Goal: Task Accomplishment & Management: Manage account settings

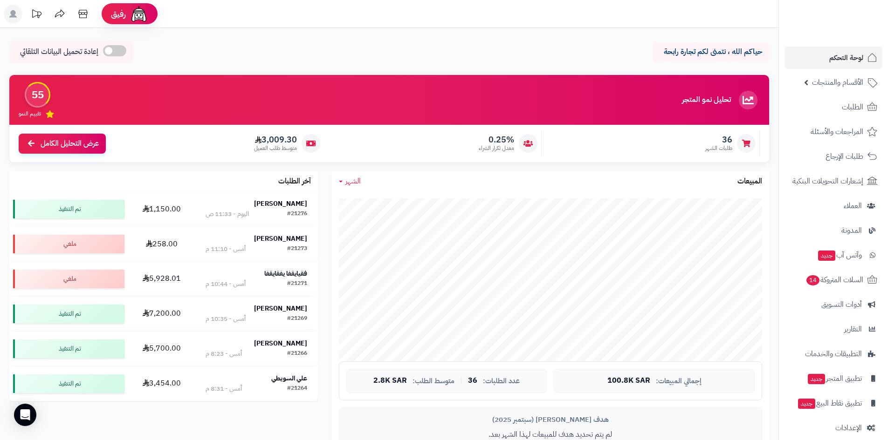
scroll to position [373, 0]
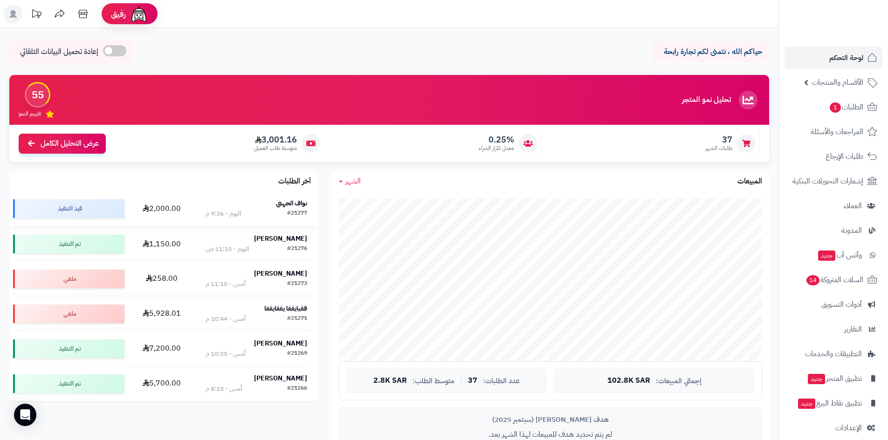
click at [296, 201] on strong "[PERSON_NAME]" at bounding box center [291, 204] width 31 height 10
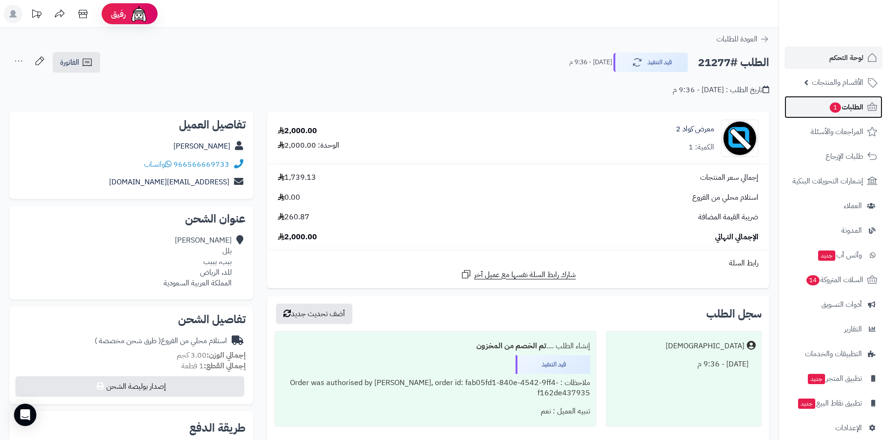
click at [815, 106] on link "الطلبات 1" at bounding box center [833, 107] width 98 height 22
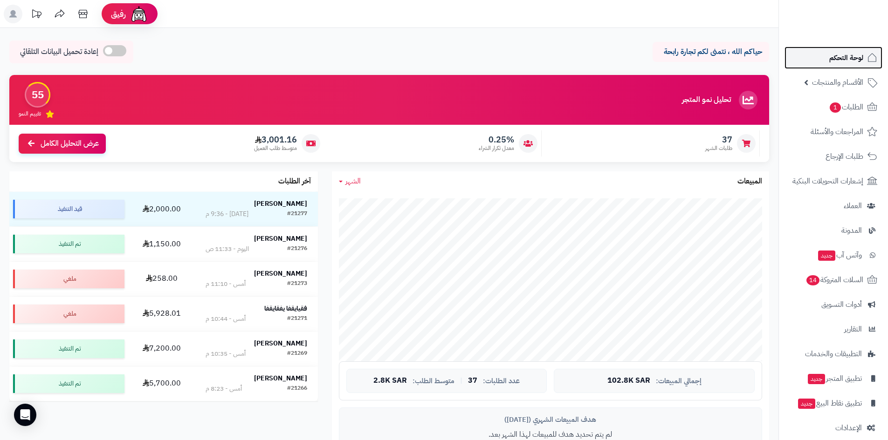
click at [814, 58] on link "لوحة التحكم" at bounding box center [833, 58] width 98 height 22
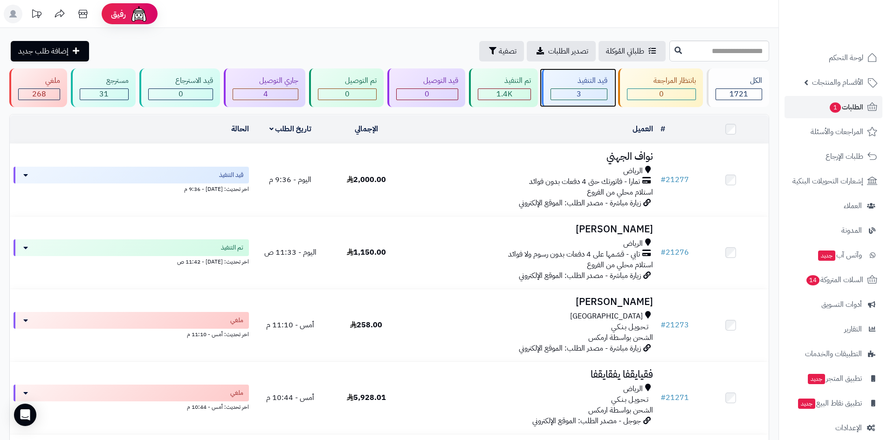
click at [592, 98] on div "3" at bounding box center [579, 94] width 56 height 11
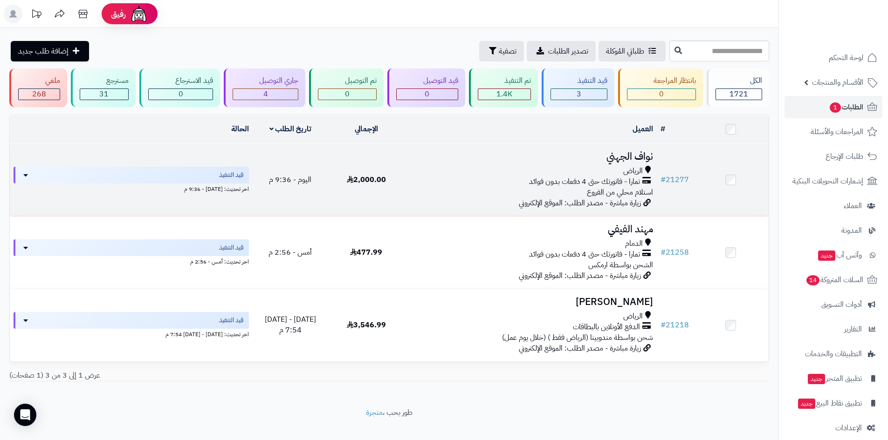
click at [622, 151] on h3 "نواف الجهني" at bounding box center [530, 156] width 245 height 11
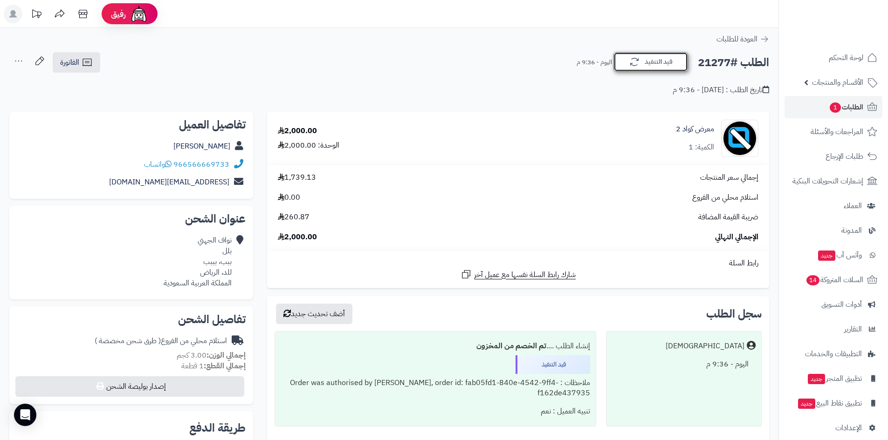
click at [633, 64] on icon "button" at bounding box center [634, 61] width 11 height 11
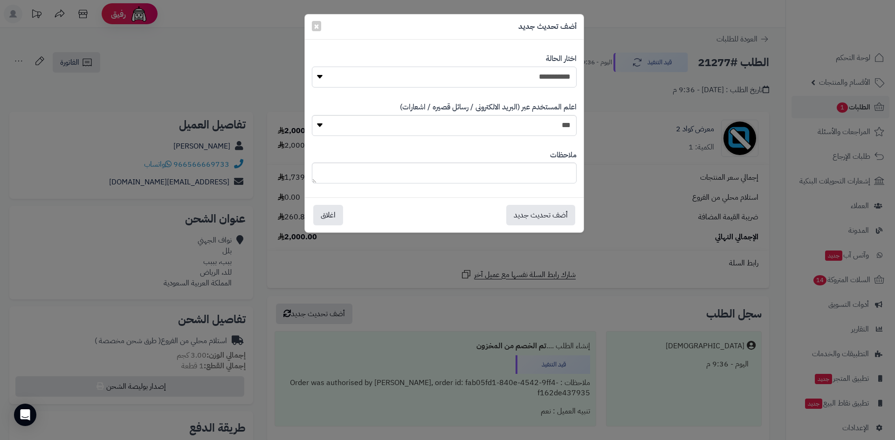
click at [546, 76] on select "**********" at bounding box center [444, 77] width 265 height 21
select select "*"
click at [312, 67] on select "**********" at bounding box center [444, 77] width 265 height 21
click at [546, 217] on button "أضف تحديث جديد" at bounding box center [540, 215] width 69 height 21
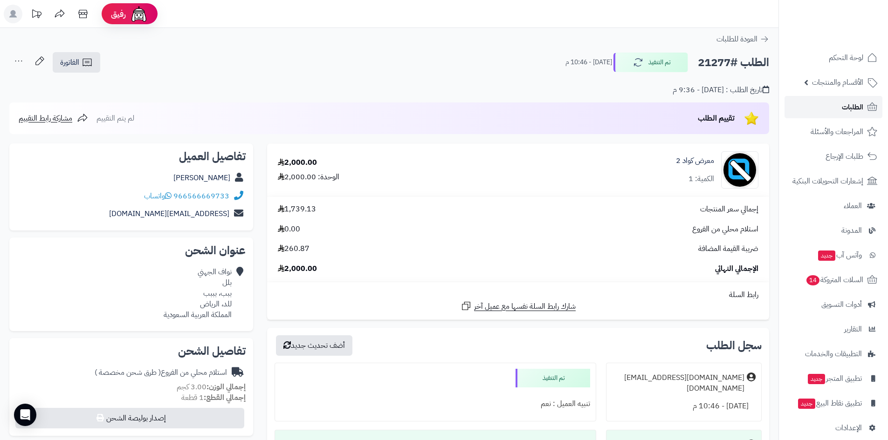
click at [821, 109] on link "الطلبات" at bounding box center [833, 107] width 98 height 22
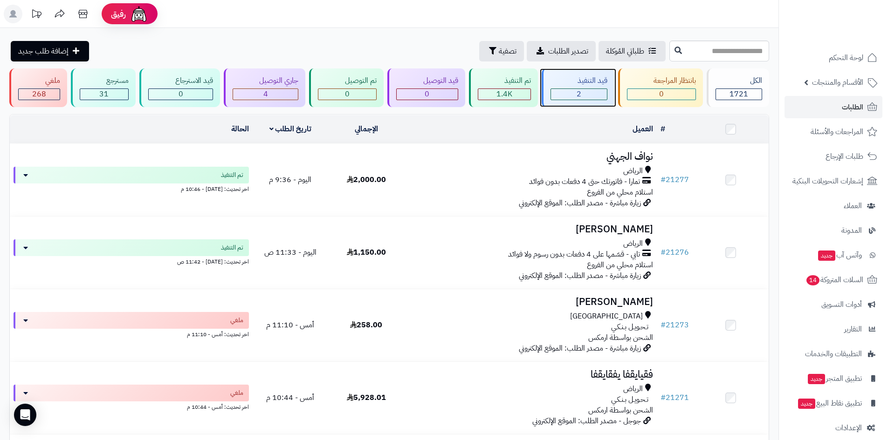
click at [597, 96] on div "2" at bounding box center [579, 94] width 56 height 11
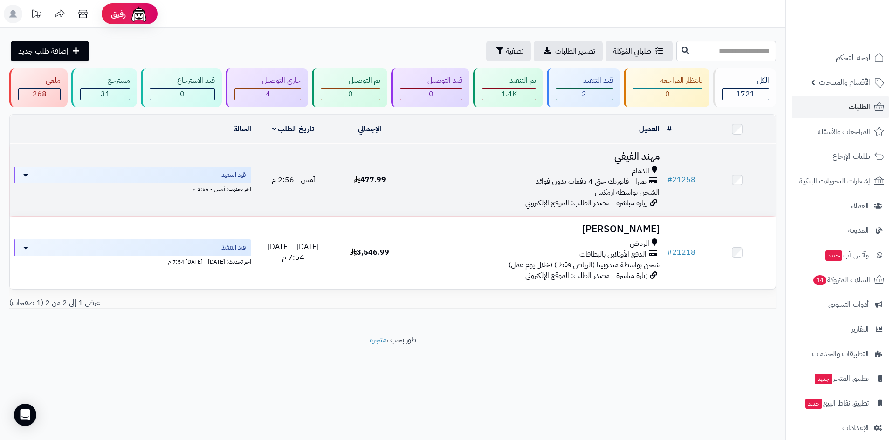
click at [627, 147] on td "مهند الفيفي الدمام تمارا - فاتورتك حتى 4 دفعات بدون فوائد الشحن بواسطة ارمكس زي…" at bounding box center [535, 180] width 255 height 72
click at [616, 157] on h3 "مهند الفيفي" at bounding box center [536, 156] width 248 height 11
